Goal: Information Seeking & Learning: Learn about a topic

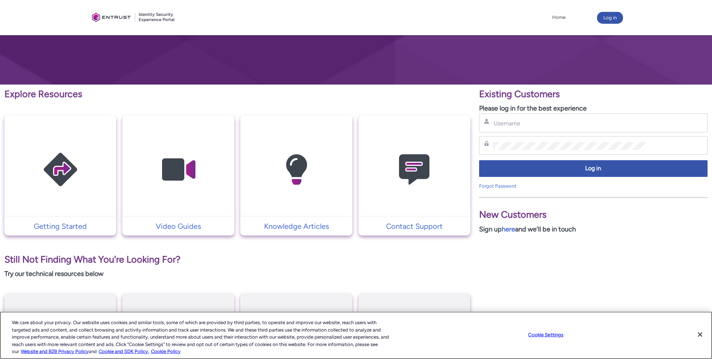
scroll to position [79, 0]
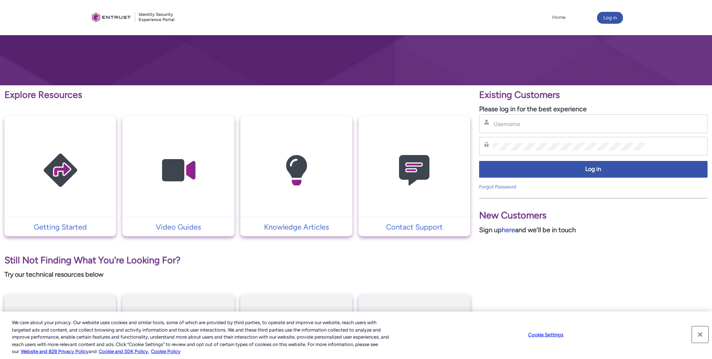
click at [699, 337] on button "Close" at bounding box center [700, 334] width 16 height 16
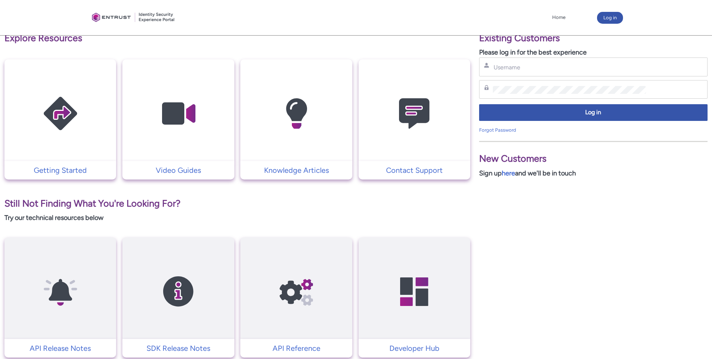
scroll to position [200, 0]
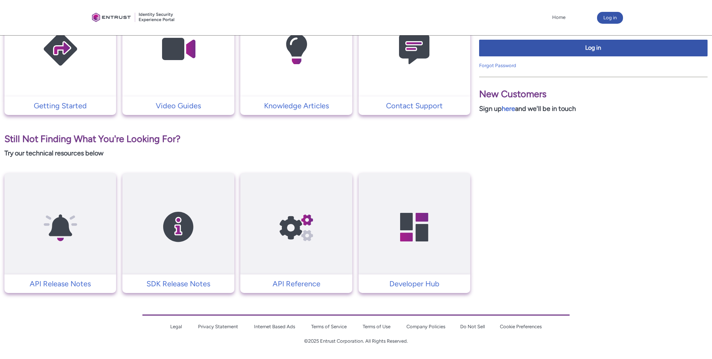
click at [228, 326] on link "Privacy Statement" at bounding box center [218, 327] width 40 height 6
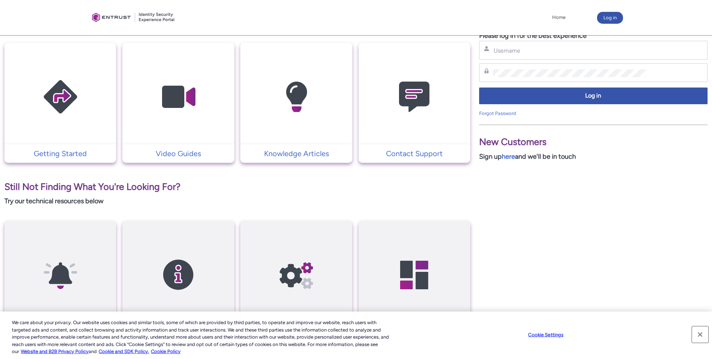
click at [700, 333] on button "Close" at bounding box center [700, 334] width 16 height 16
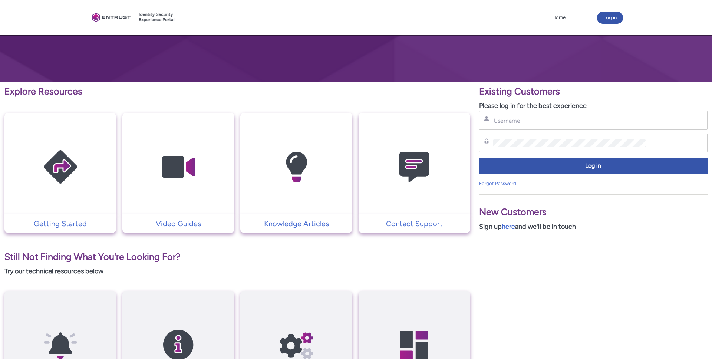
scroll to position [82, 0]
click at [291, 173] on img at bounding box center [296, 167] width 70 height 80
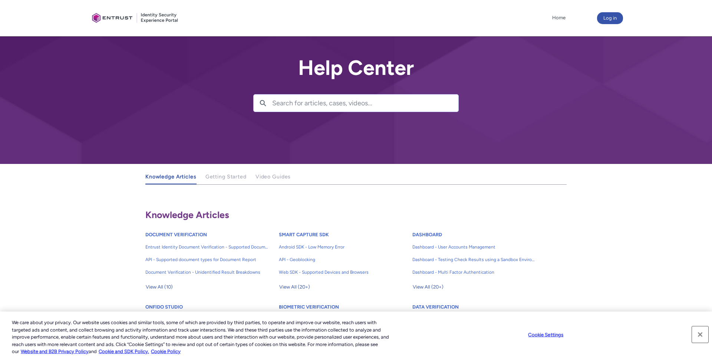
click at [703, 334] on button "Close" at bounding box center [700, 334] width 16 height 16
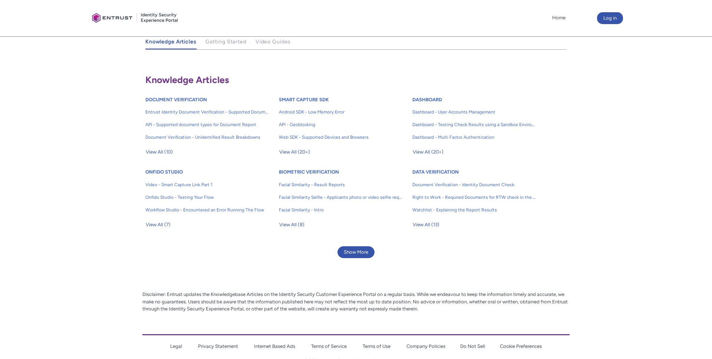
scroll to position [137, 0]
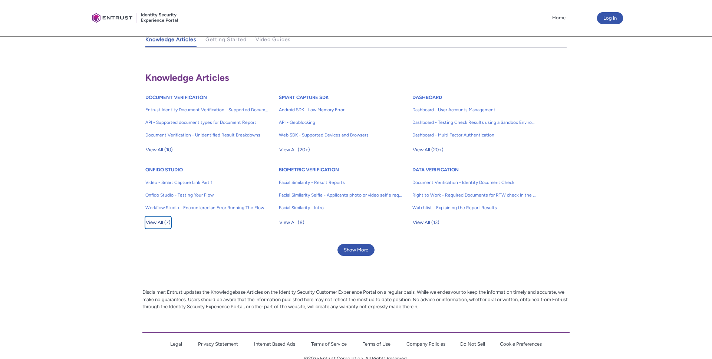
click at [165, 223] on span "View All (7)" at bounding box center [158, 222] width 25 height 11
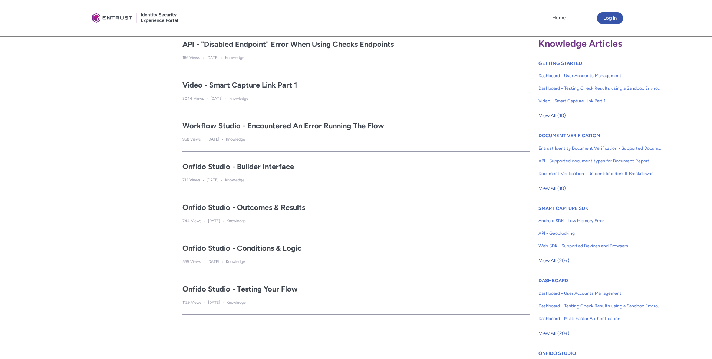
scroll to position [194, 0]
